Goal: Task Accomplishment & Management: Complete application form

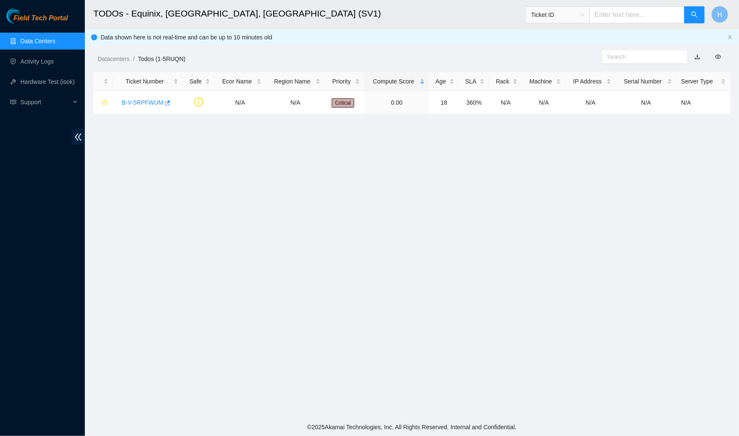
scroll to position [8, 0]
click at [150, 99] on link "B-V-5RPFWUM" at bounding box center [143, 102] width 42 height 7
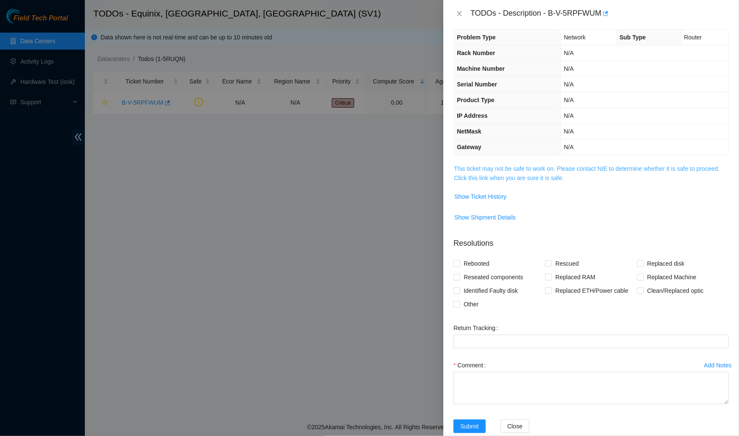
click at [524, 174] on link "This ticket may not be safe to work on. Please contact NIE to determine whether…" at bounding box center [586, 173] width 265 height 16
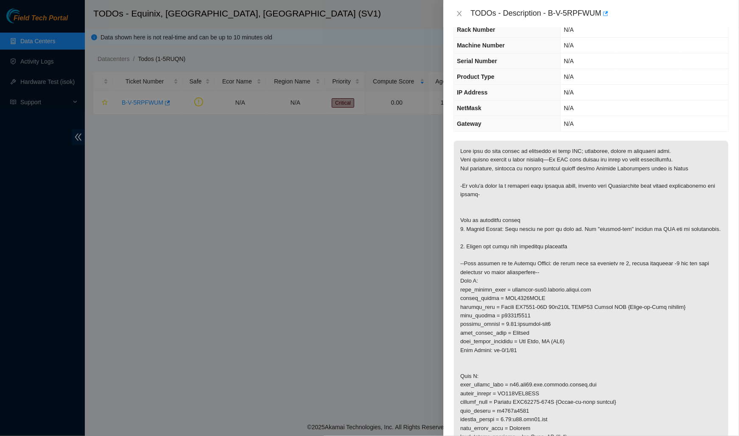
scroll to position [38, 0]
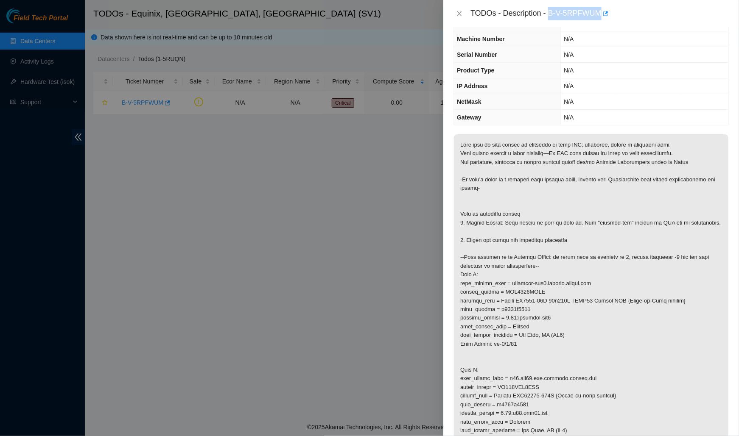
drag, startPoint x: 603, startPoint y: 11, endPoint x: 550, endPoint y: 16, distance: 53.2
click at [550, 16] on div "TODOs - Description - B-V-5RPFWUM" at bounding box center [599, 14] width 258 height 14
copy div "B-V-5RPFWUM"
click at [457, 14] on icon "close" at bounding box center [459, 13] width 7 height 7
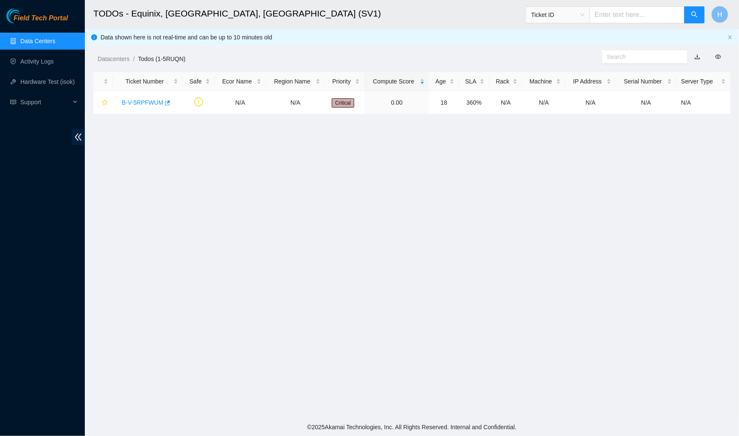
scroll to position [47, 0]
click at [140, 100] on link "B-V-5RPFWUM" at bounding box center [143, 102] width 42 height 7
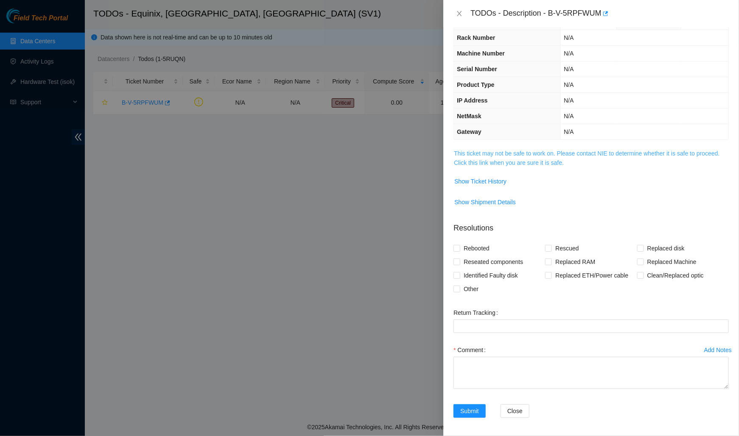
click at [560, 159] on link "This ticket may not be safe to work on. Please contact NIE to determine whether…" at bounding box center [586, 158] width 265 height 16
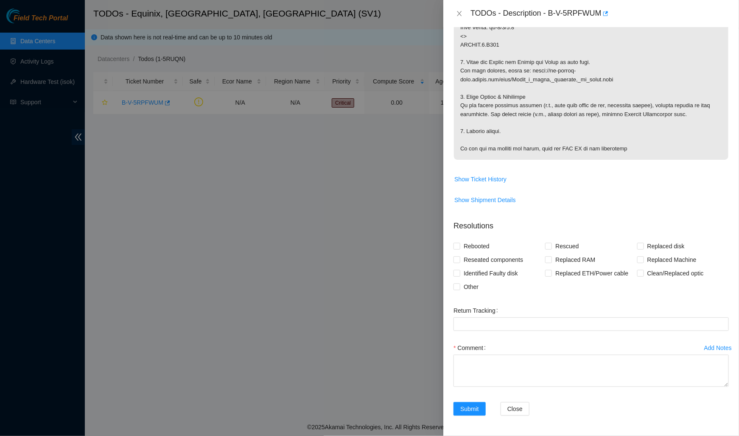
scroll to position [456, 0]
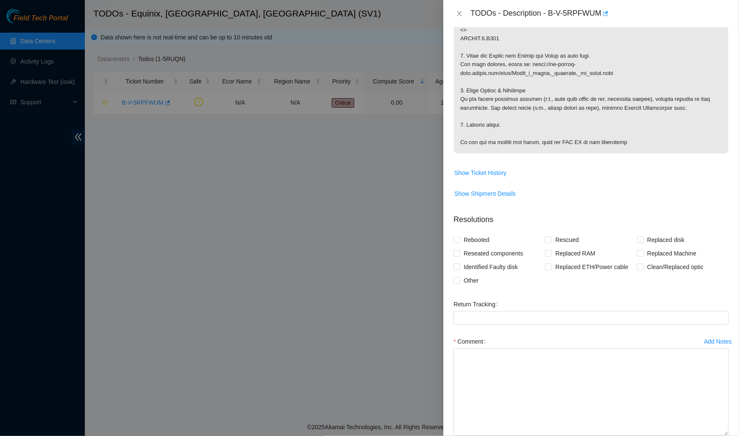
drag, startPoint x: 727, startPoint y: 384, endPoint x: 710, endPoint y: 440, distance: 58.5
click at [710, 436] on html "Field Tech Portal Data Centers Activity Logs Hardware Test (isok) Support TODOs…" at bounding box center [369, 218] width 739 height 436
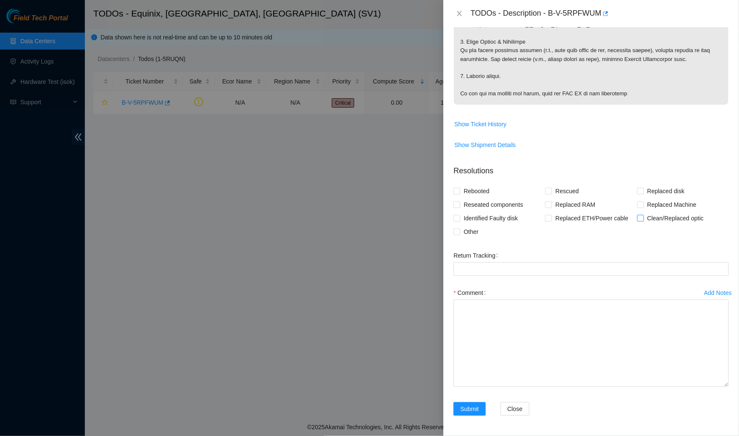
click at [647, 216] on span "Clean/Replaced optic" at bounding box center [675, 219] width 63 height 14
click at [643, 216] on input "Clean/Replaced optic" at bounding box center [640, 218] width 6 height 6
checkbox input "true"
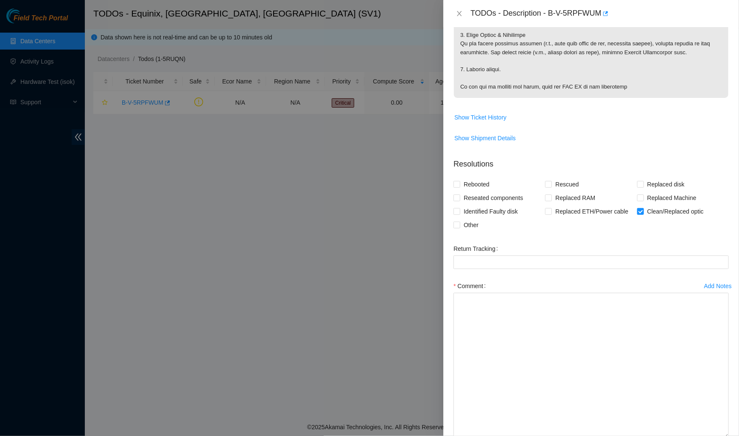
drag, startPoint x: 726, startPoint y: 382, endPoint x: 619, endPoint y: 440, distance: 122.2
click at [619, 436] on html "Field Tech Portal Data Centers Activity Logs Hardware Test (isok) Support TODOs…" at bounding box center [369, 218] width 739 height 436
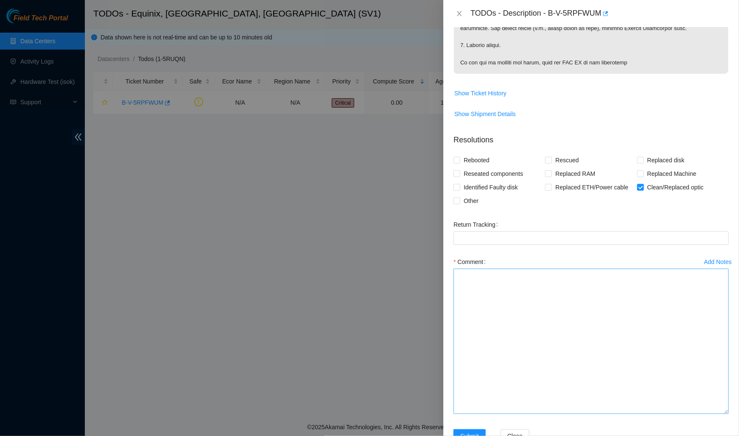
scroll to position [569, 0]
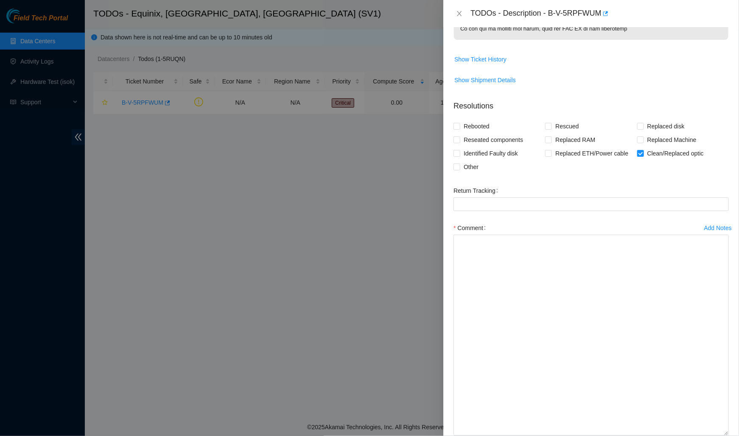
drag, startPoint x: 726, startPoint y: 384, endPoint x: 714, endPoint y: 440, distance: 57.4
click at [714, 436] on html "Field Tech Portal Data Centers Activity Logs Hardware Test (isok) Support TODOs…" at bounding box center [369, 218] width 739 height 436
click at [455, 142] on label "Reseated components" at bounding box center [489, 140] width 73 height 14
click at [455, 142] on input "Reseated components" at bounding box center [456, 140] width 6 height 6
checkbox input "true"
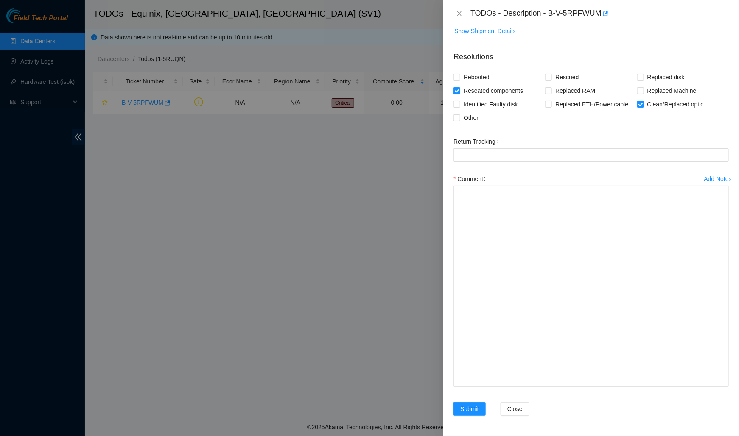
scroll to position [625, 0]
drag, startPoint x: 726, startPoint y: 383, endPoint x: 726, endPoint y: 414, distance: 31.4
click at [726, 387] on textarea "Comment" at bounding box center [590, 286] width 275 height 201
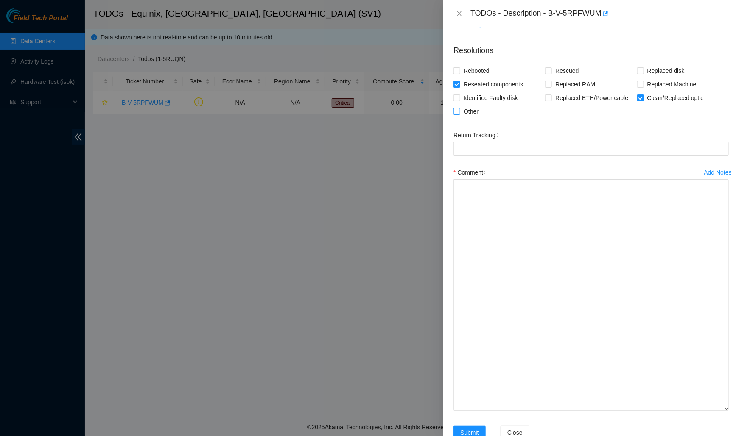
click at [464, 113] on span "Other" at bounding box center [471, 112] width 22 height 14
click at [459, 113] on input "Other" at bounding box center [456, 111] width 6 height 6
checkbox input "true"
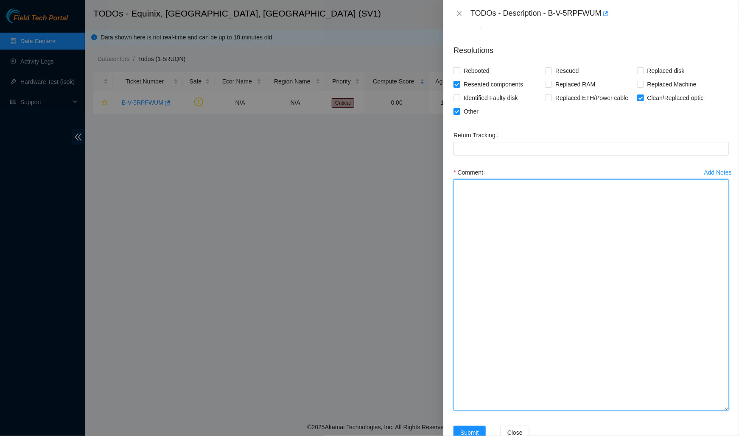
click at [481, 211] on textarea "Comment" at bounding box center [590, 294] width 275 height 231
click at [500, 212] on textarea "Worked with Gathered all toold and equipment needed" at bounding box center [590, 294] width 275 height 231
drag, startPoint x: 580, startPoint y: 249, endPoint x: 457, endPoint y: 249, distance: 122.5
click at [457, 249] on textarea "Worked with Gathered all tools and equipment needed Identified location of both…" at bounding box center [590, 294] width 275 height 231
click at [457, 226] on textarea "Worked with Gathered all tools and equipment needed Identified location of both…" at bounding box center [590, 294] width 275 height 231
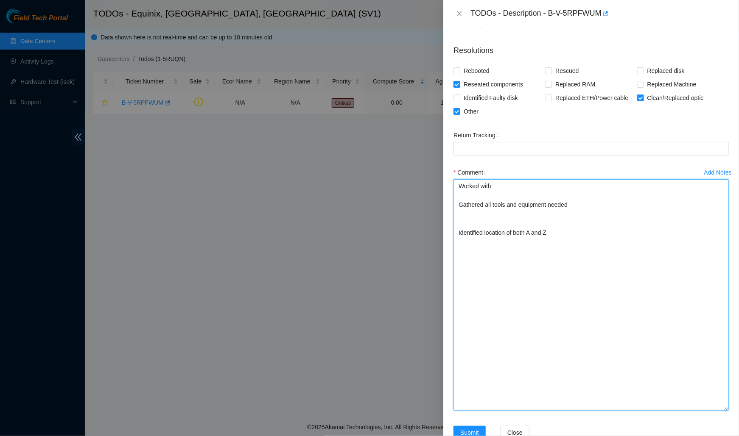
paste textarea "Verified we're clear to proceed with to-do"
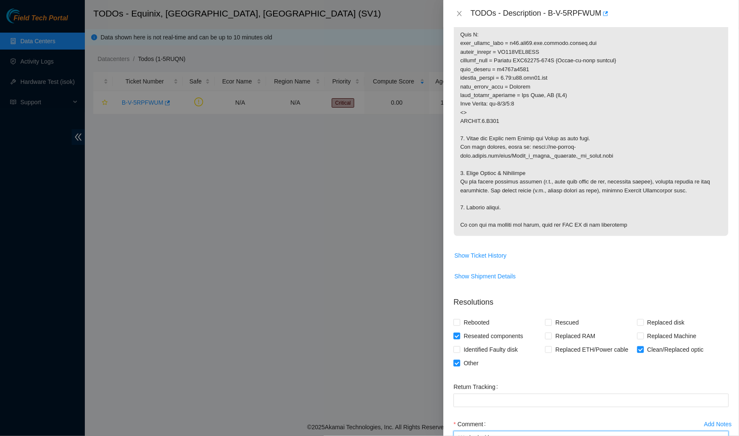
scroll to position [87, 0]
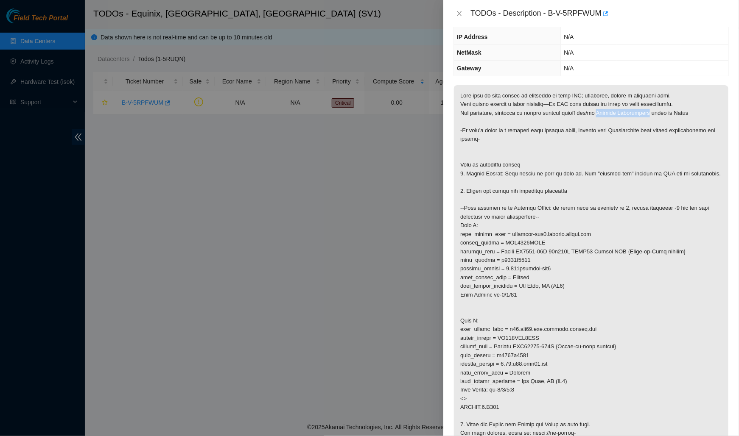
drag, startPoint x: 607, startPoint y: 111, endPoint x: 661, endPoint y: 109, distance: 54.3
click at [661, 109] on p at bounding box center [591, 303] width 274 height 437
copy p "Network Maintenance"
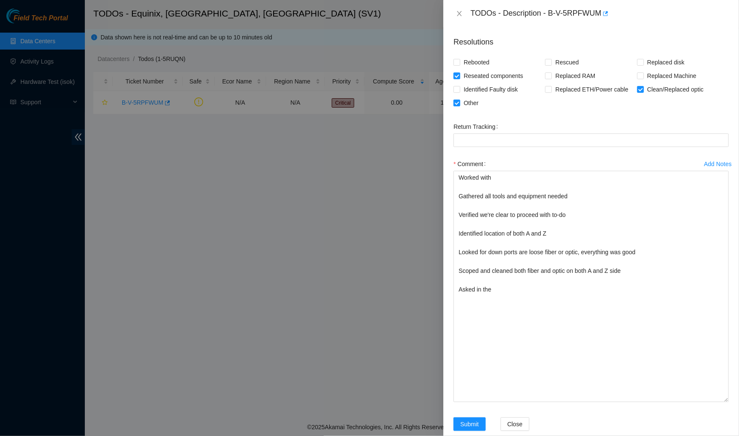
scroll to position [655, 0]
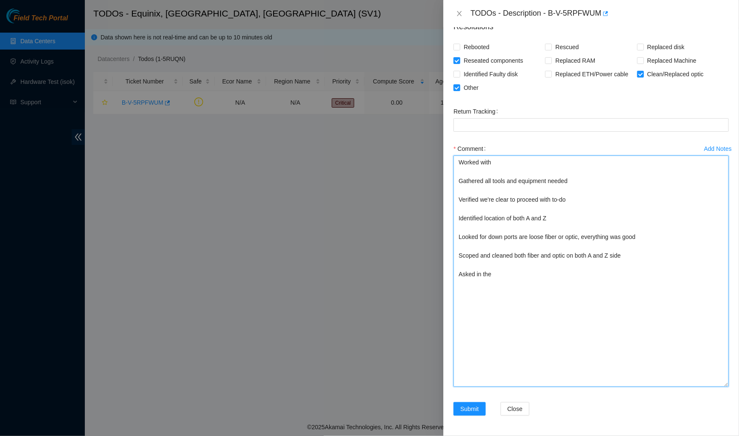
click at [591, 287] on textarea "Worked with Gathered all tools and equipment needed Verified we're clear to pro…" at bounding box center [590, 271] width 275 height 231
paste textarea "Network Maintenance"
paste textarea "Angel Tomasetti"
click at [499, 162] on textarea "Worked with Gathered all tools and equipment needed Verified we're clear to pro…" at bounding box center [590, 271] width 275 height 231
paste textarea "Angel Tomasetti"
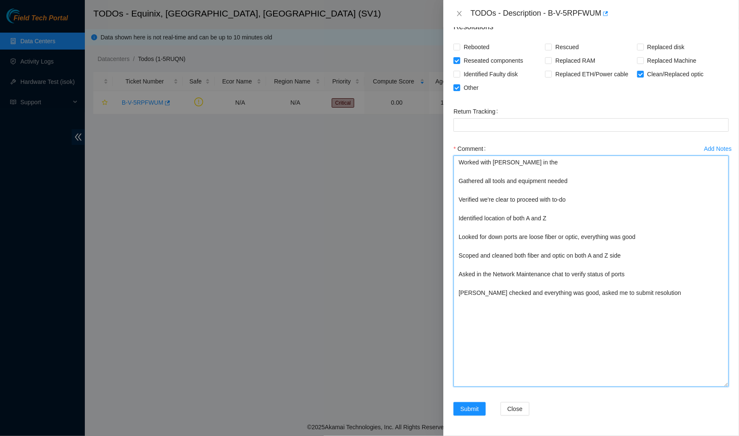
drag, startPoint x: 567, startPoint y: 274, endPoint x: 494, endPoint y: 273, distance: 72.5
click at [494, 273] on textarea "Worked with Angel Tomasetti in the Gathered all tools and equipment needed Veri…" at bounding box center [590, 271] width 275 height 231
click at [564, 163] on textarea "Worked with Angel Tomasetti in the Gathered all tools and equipment needed Veri…" at bounding box center [590, 271] width 275 height 231
paste textarea "Network Maintenance chat"
click at [581, 201] on textarea "Worked with Angel Tomasetti in the Network Maintenance chat Gathered all tools …" at bounding box center [590, 271] width 275 height 231
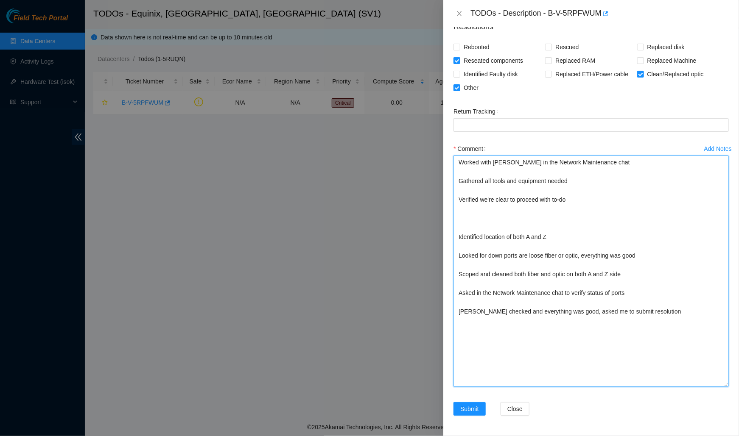
drag, startPoint x: 538, startPoint y: 162, endPoint x: 495, endPoint y: 162, distance: 43.2
click at [495, 162] on textarea "Worked with Angel Tomasetti in the Network Maintenance chat Gathered all tools …" at bounding box center [590, 271] width 275 height 231
click at [472, 213] on textarea "Worked with Angel Tomasetti in the Network Maintenance chat Gathered all tools …" at bounding box center [590, 271] width 275 height 231
paste textarea "Angel Tomasetti"
type textarea "Worked with Angel Tomasetti in the Network Maintenance chat Gathered all tools …"
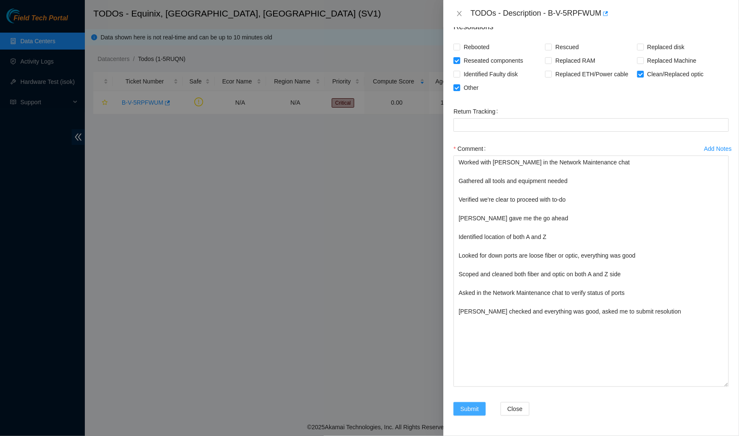
click at [472, 408] on span "Submit" at bounding box center [469, 408] width 19 height 9
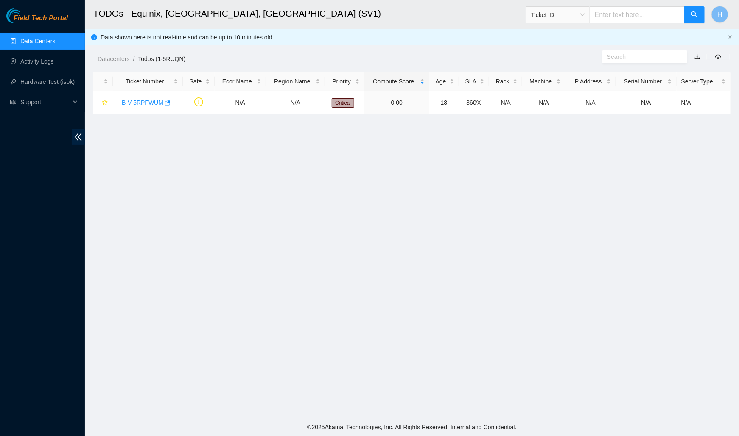
scroll to position [109, 0]
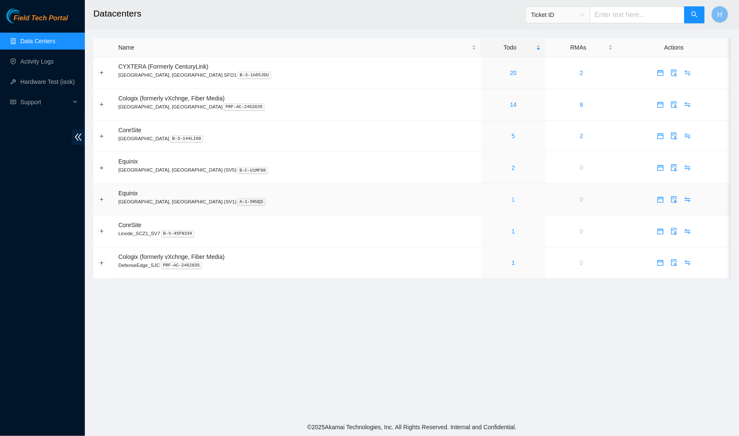
click at [511, 196] on link "1" at bounding box center [512, 199] width 3 height 7
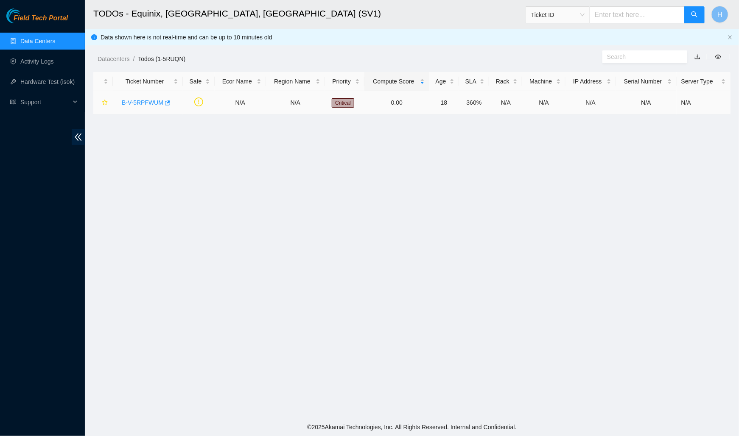
click at [146, 101] on link "B-V-5RPFWUM" at bounding box center [143, 102] width 42 height 7
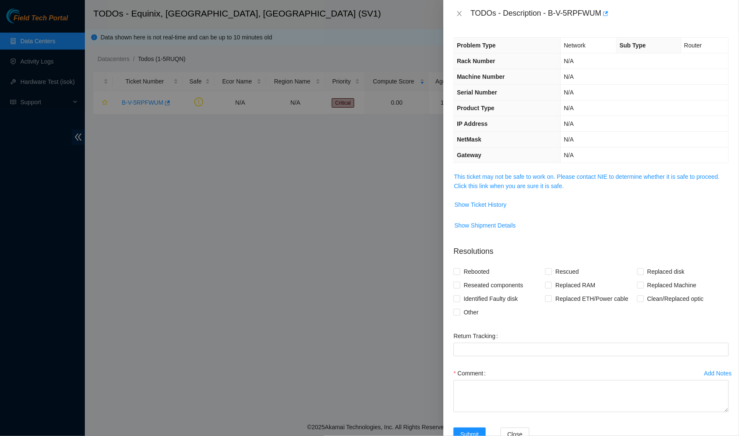
click at [496, 190] on td "This ticket may not be safe to work on. Please contact NIE to determine whether…" at bounding box center [590, 185] width 275 height 26
click at [493, 176] on link "This ticket may not be safe to work on. Please contact NIE to determine whether…" at bounding box center [586, 181] width 265 height 16
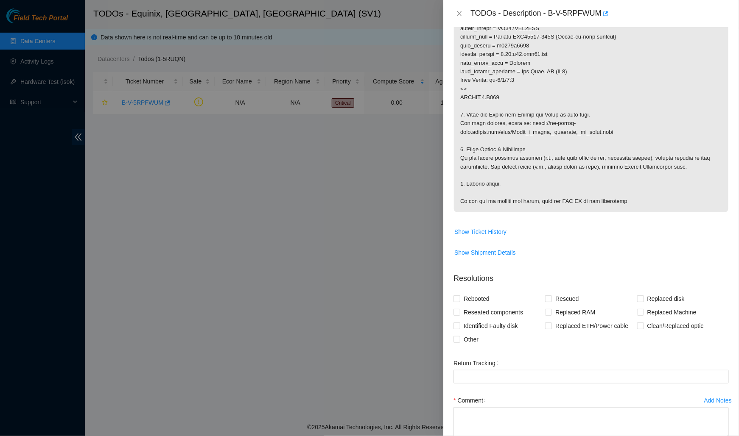
scroll to position [456, 0]
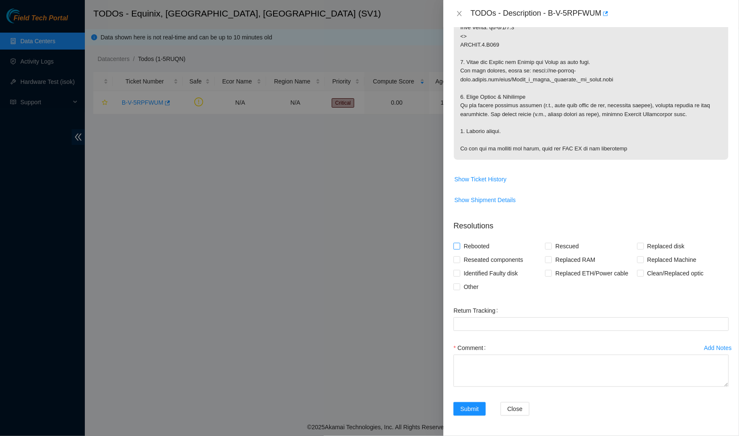
click at [455, 242] on label "Rebooted" at bounding box center [472, 247] width 39 height 14
click at [455, 243] on input "Rebooted" at bounding box center [456, 246] width 6 height 6
click at [463, 248] on span "Rebooted" at bounding box center [476, 247] width 33 height 14
click at [459, 248] on input "Rebooted" at bounding box center [456, 246] width 6 height 6
checkbox input "false"
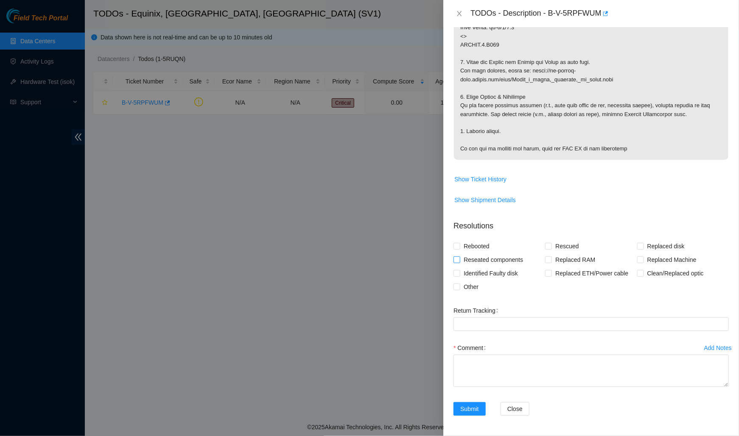
click at [463, 261] on span "Reseated components" at bounding box center [493, 260] width 66 height 14
click at [459, 261] on input "Reseated components" at bounding box center [456, 260] width 6 height 6
checkbox input "true"
click at [464, 284] on span "Other" at bounding box center [471, 287] width 22 height 14
click at [459, 284] on input "Other" at bounding box center [456, 287] width 6 height 6
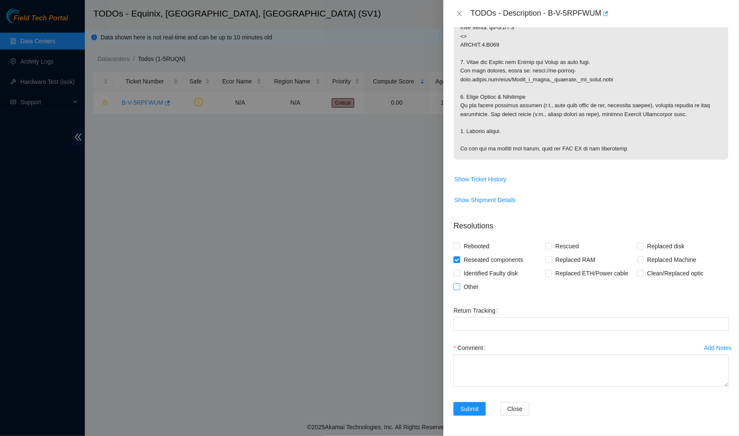
checkbox input "true"
click at [651, 276] on span "Clean/Replaced optic" at bounding box center [675, 274] width 63 height 14
click at [643, 276] on input "Clean/Replaced optic" at bounding box center [640, 273] width 6 height 6
checkbox input "true"
click at [573, 389] on div "Comment" at bounding box center [590, 366] width 275 height 51
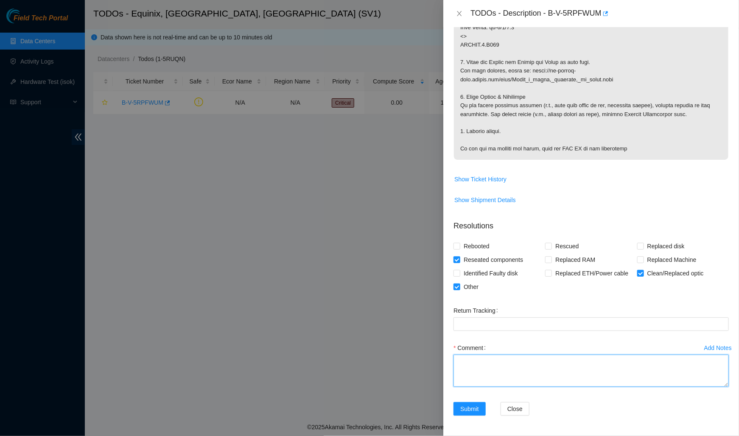
click at [559, 368] on textarea "Comment" at bounding box center [590, 371] width 275 height 32
paste textarea "Worked with Angel Tomasetti in the Network Maintenance chat Gathered all tools …"
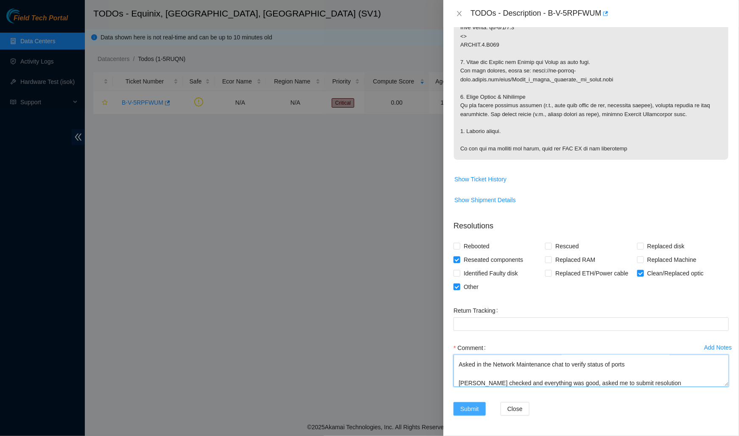
type textarea "Worked with Angel Tomasetti in the Network Maintenance chat Gathered all tools …"
click at [475, 405] on span "Submit" at bounding box center [469, 408] width 19 height 9
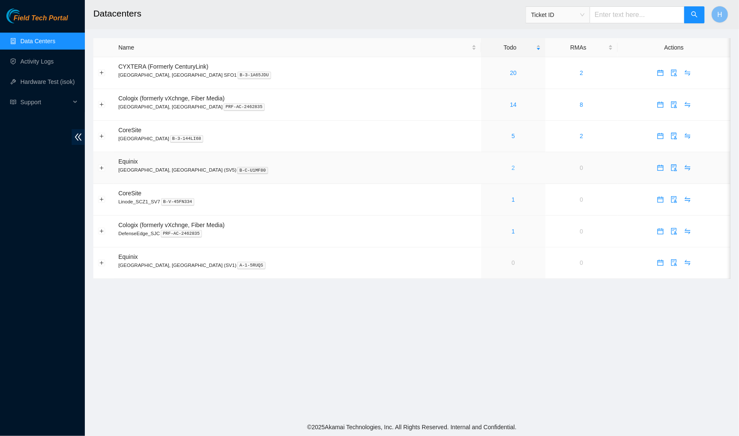
click at [511, 168] on link "2" at bounding box center [512, 168] width 3 height 7
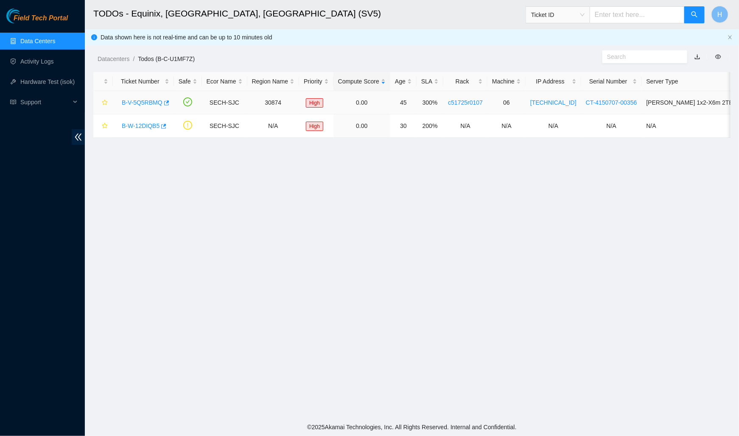
click at [144, 102] on link "B-V-5Q5RBMQ" at bounding box center [142, 102] width 41 height 7
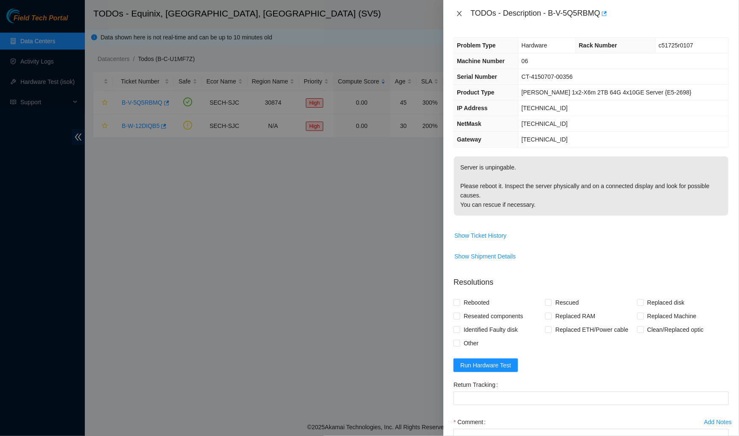
click at [457, 11] on icon "close" at bounding box center [459, 13] width 7 height 7
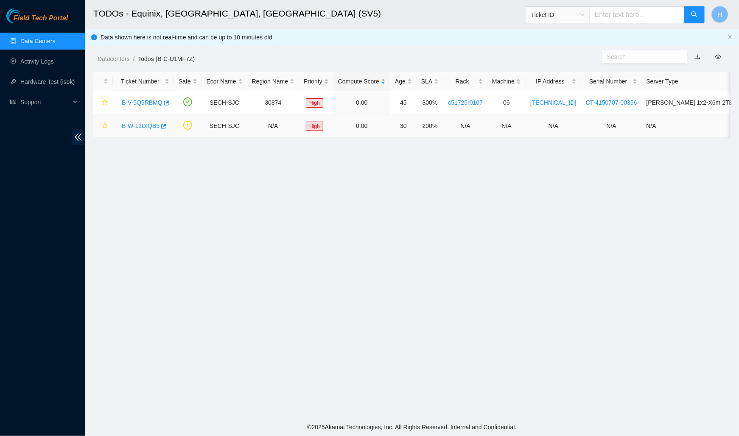
click at [145, 123] on link "B-W-12DIQB5" at bounding box center [141, 126] width 38 height 7
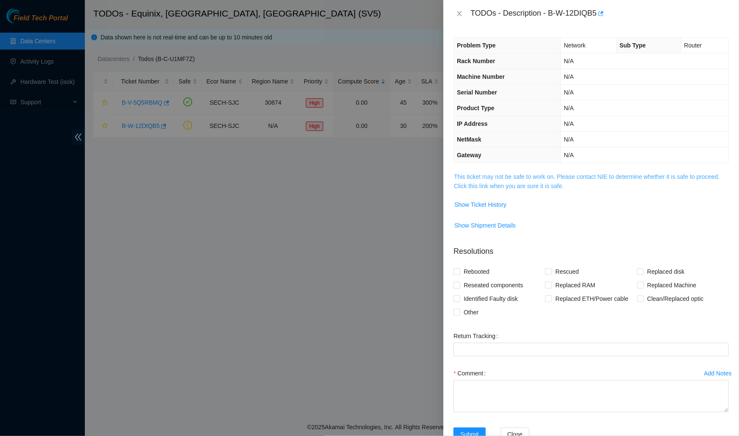
click at [509, 182] on link "This ticket may not be safe to work on. Please contact NIE to determine whether…" at bounding box center [586, 181] width 265 height 16
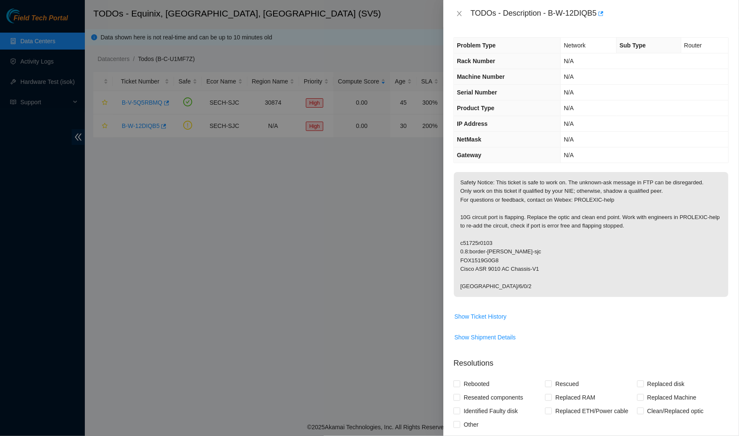
click at [572, 257] on p "Safety Notice: This ticket is safe to work on. The unknown-ask message in FTP c…" at bounding box center [591, 234] width 274 height 125
click at [456, 10] on icon "close" at bounding box center [459, 13] width 7 height 7
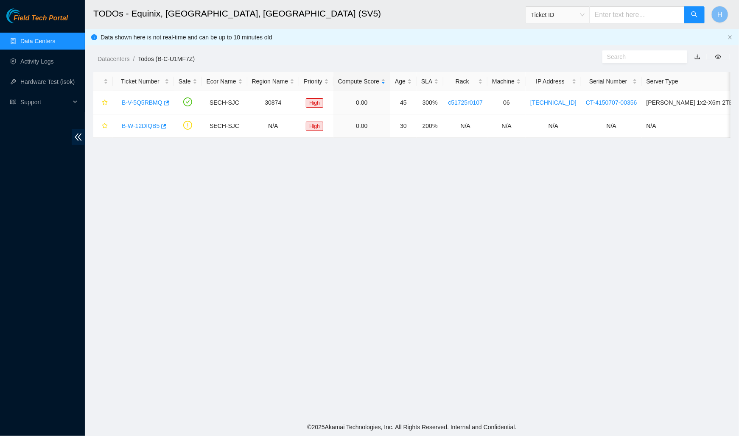
click at [43, 31] on ul "Data Centers Activity Logs Hardware Test (isok) Support" at bounding box center [42, 71] width 85 height 81
click at [42, 38] on link "Data Centers" at bounding box center [37, 41] width 35 height 7
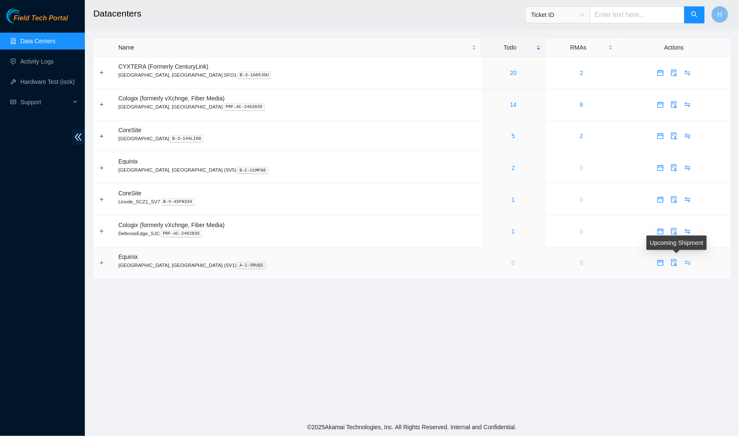
click at [684, 261] on icon "swap" at bounding box center [687, 262] width 7 height 7
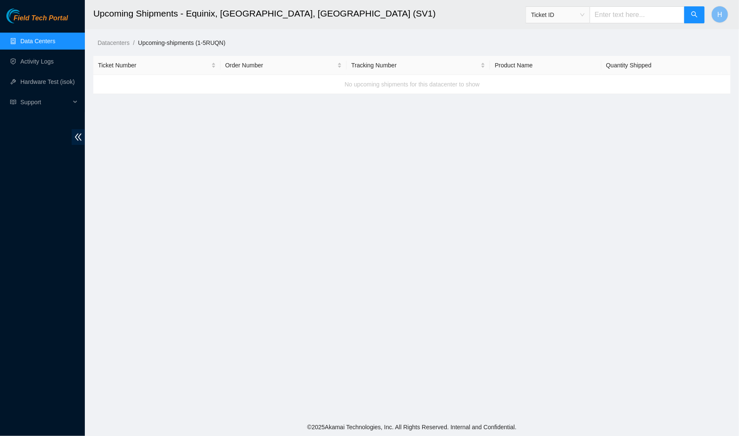
click at [47, 39] on link "Data Centers" at bounding box center [37, 41] width 35 height 7
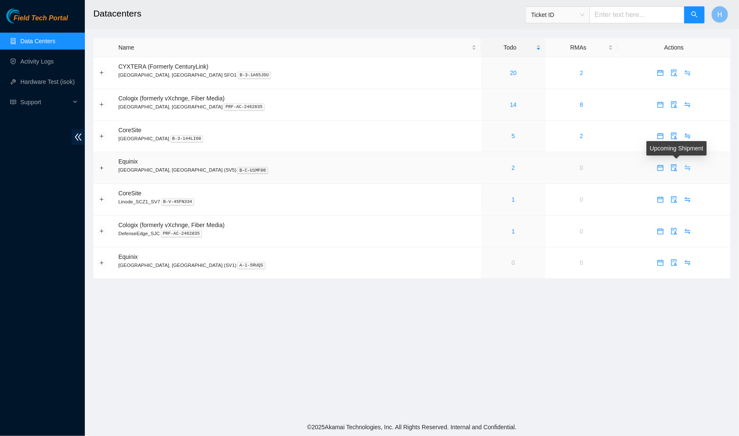
click at [684, 166] on icon "swap" at bounding box center [687, 168] width 6 height 6
